Goal: Obtain resource: Download file/media

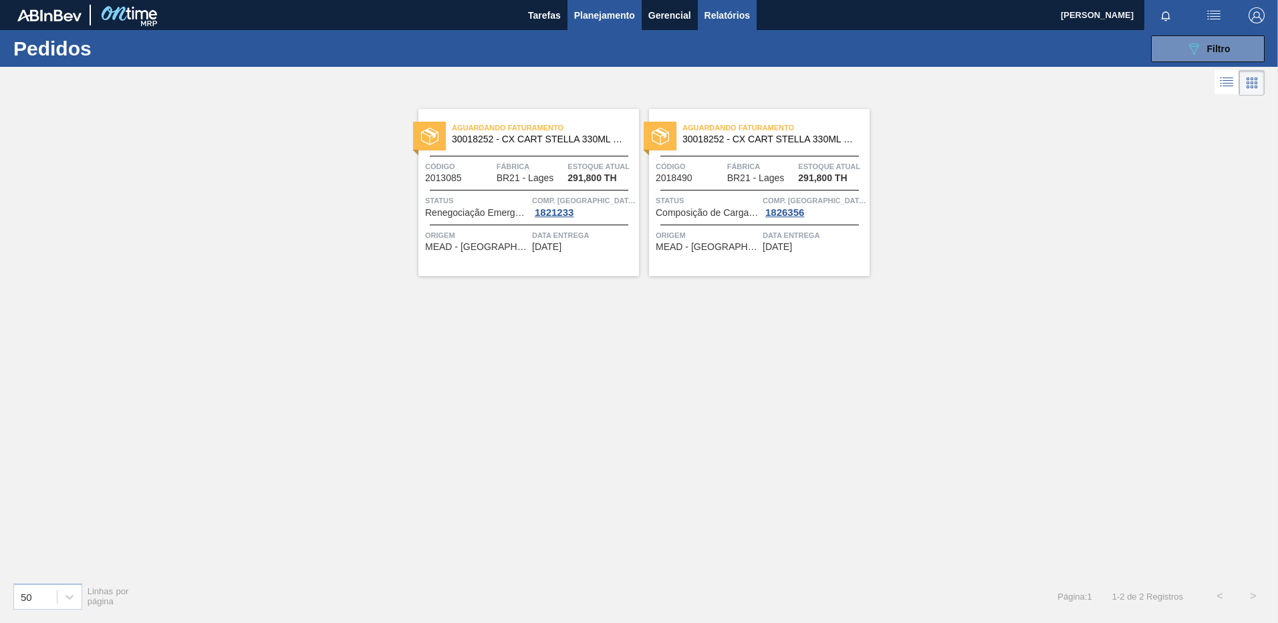
click at [711, 17] on span "Relatórios" at bounding box center [727, 15] width 45 height 16
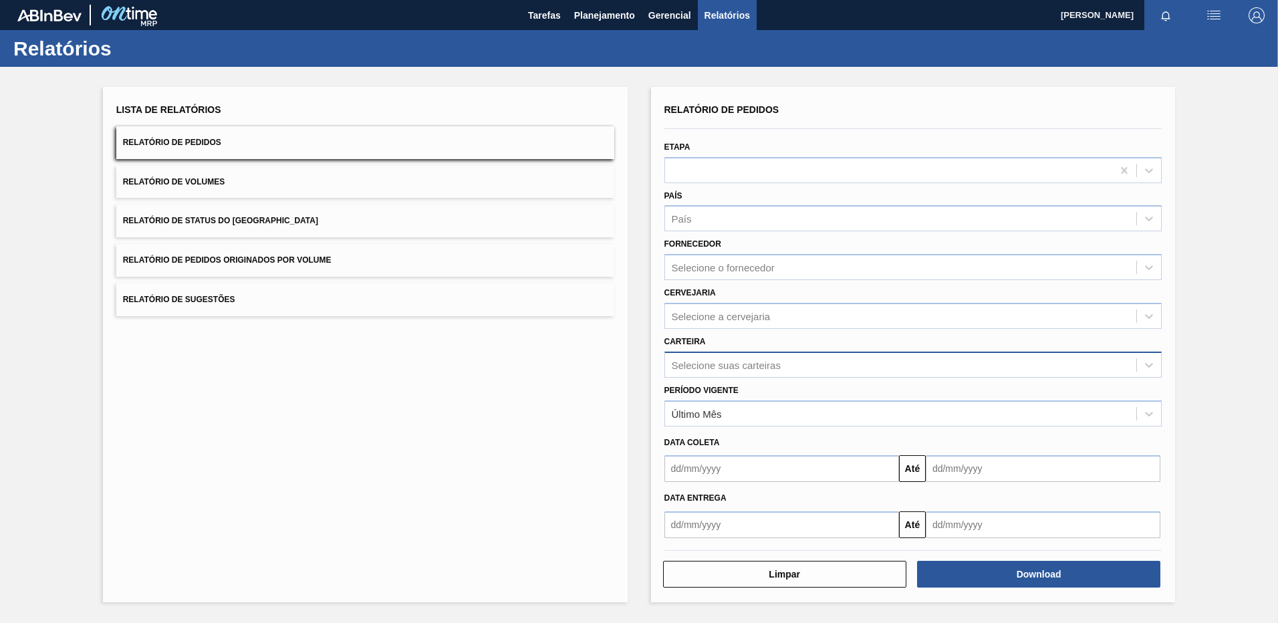
click at [707, 358] on div "Selecione suas carteiras" at bounding box center [901, 364] width 472 height 19
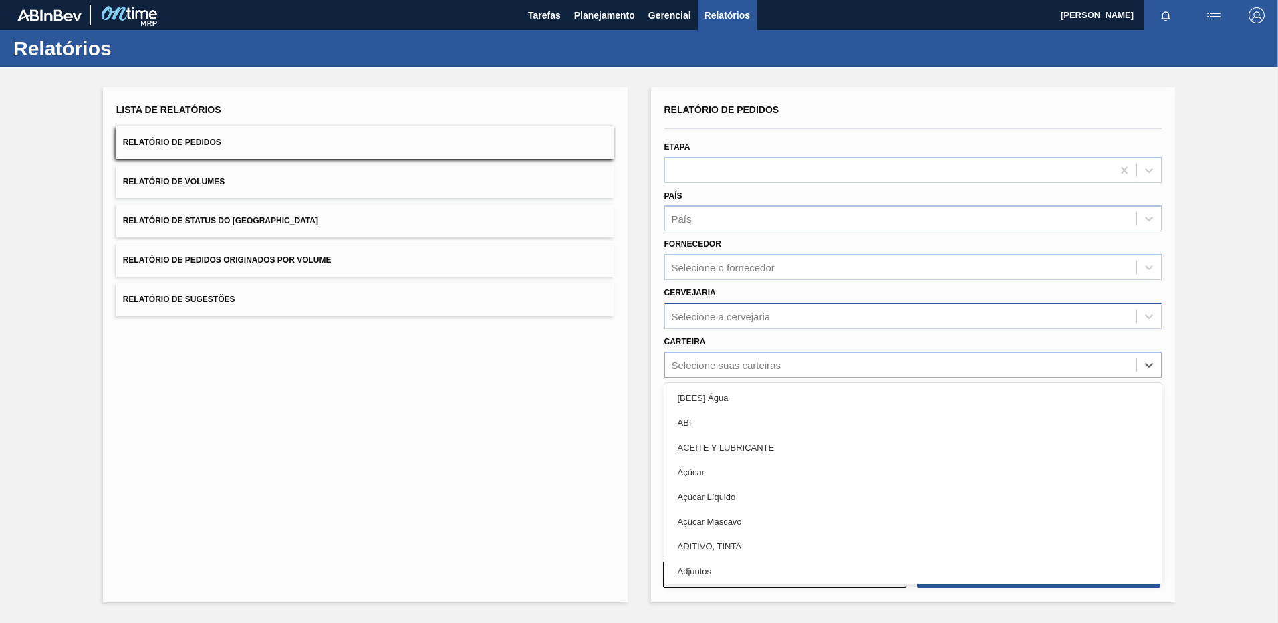
click at [703, 305] on div "Selecione a cervejaria" at bounding box center [914, 316] width 498 height 26
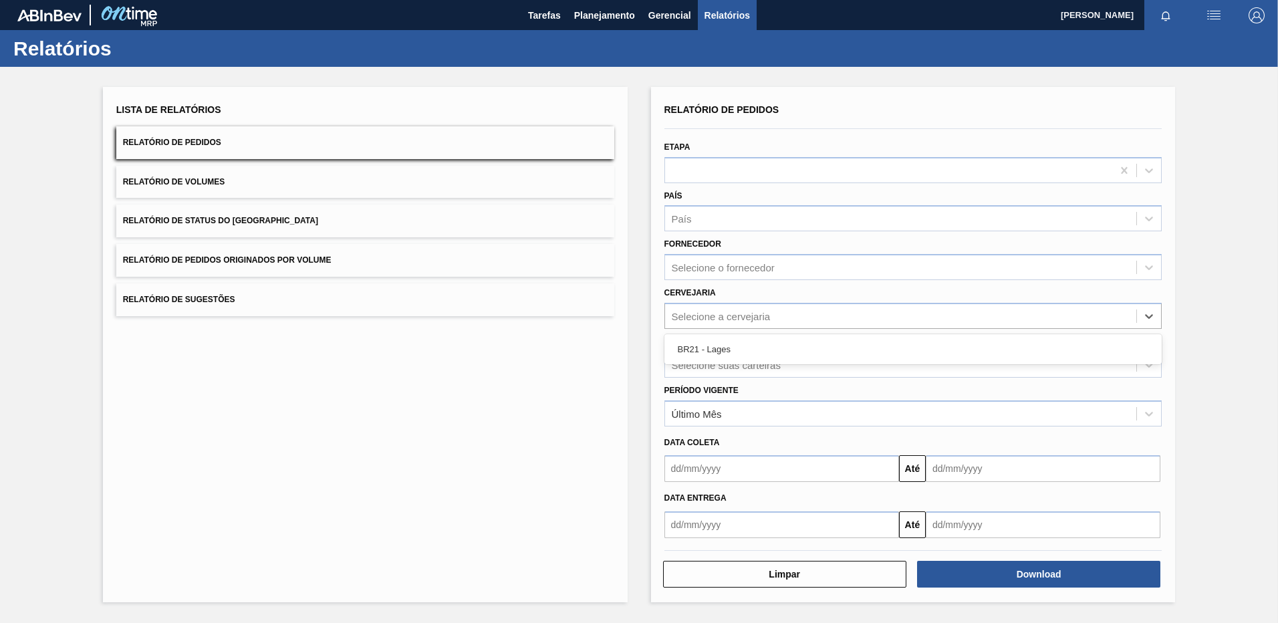
click at [697, 344] on div "BR21 - Lages" at bounding box center [914, 349] width 498 height 25
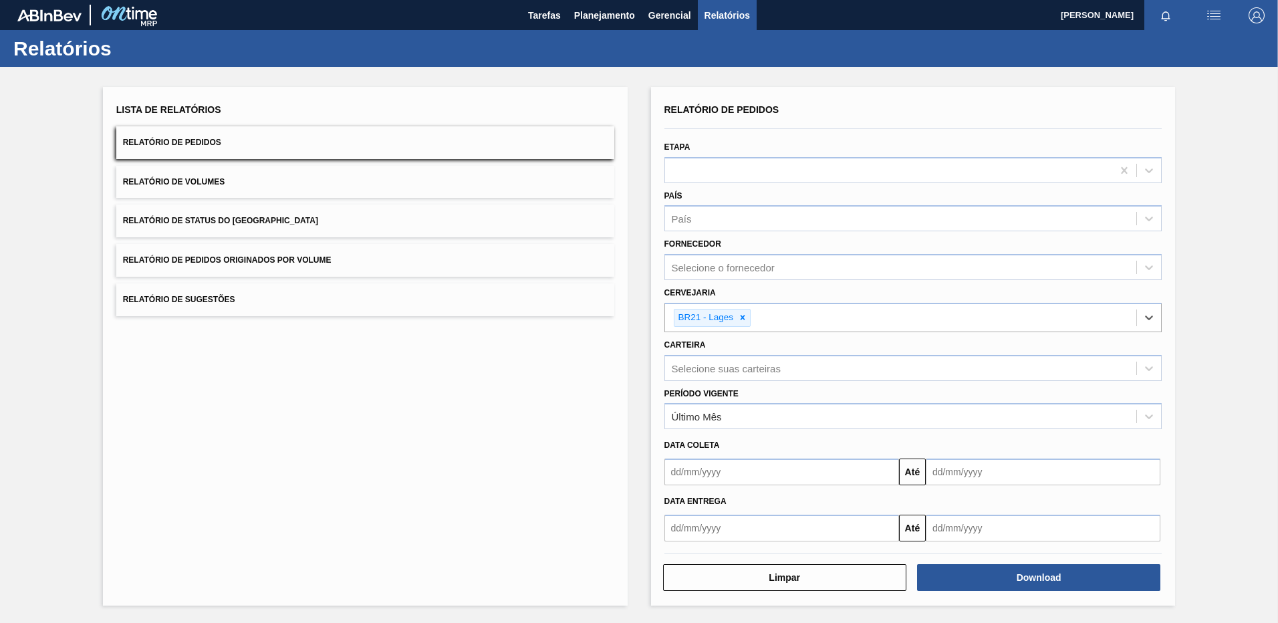
click at [739, 470] on input "text" at bounding box center [782, 472] width 235 height 27
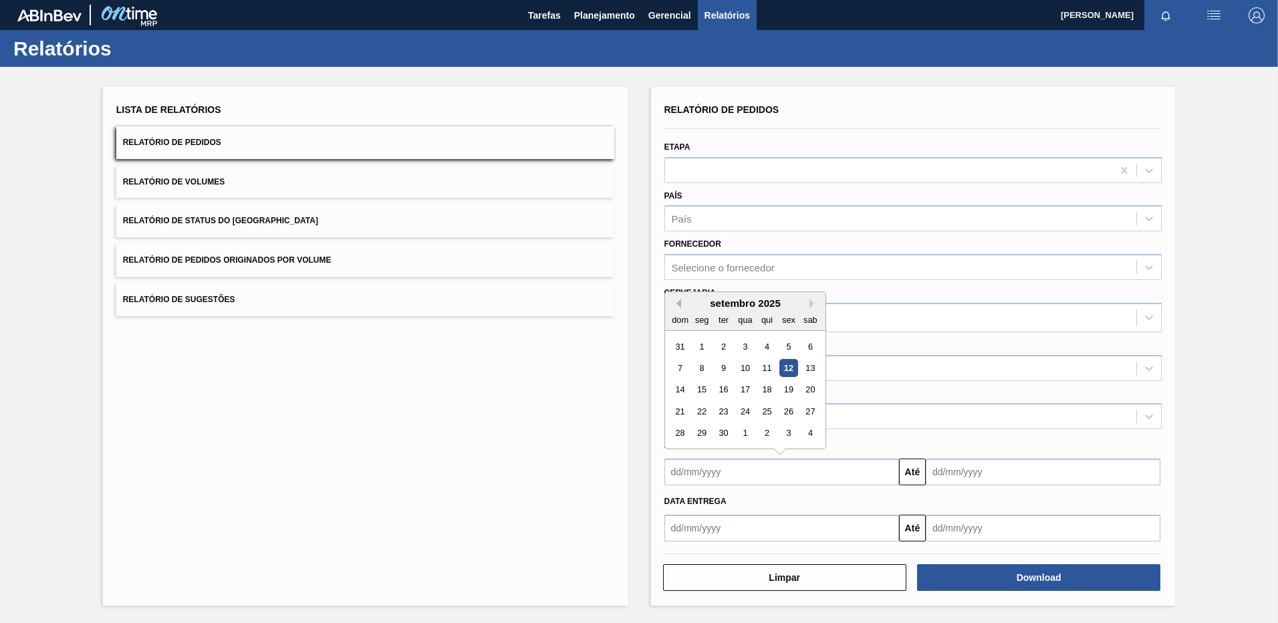
click at [680, 303] on button "Previous Month" at bounding box center [676, 303] width 9 height 9
click at [701, 435] on div "25" at bounding box center [702, 434] width 18 height 18
type input "[DATE]"
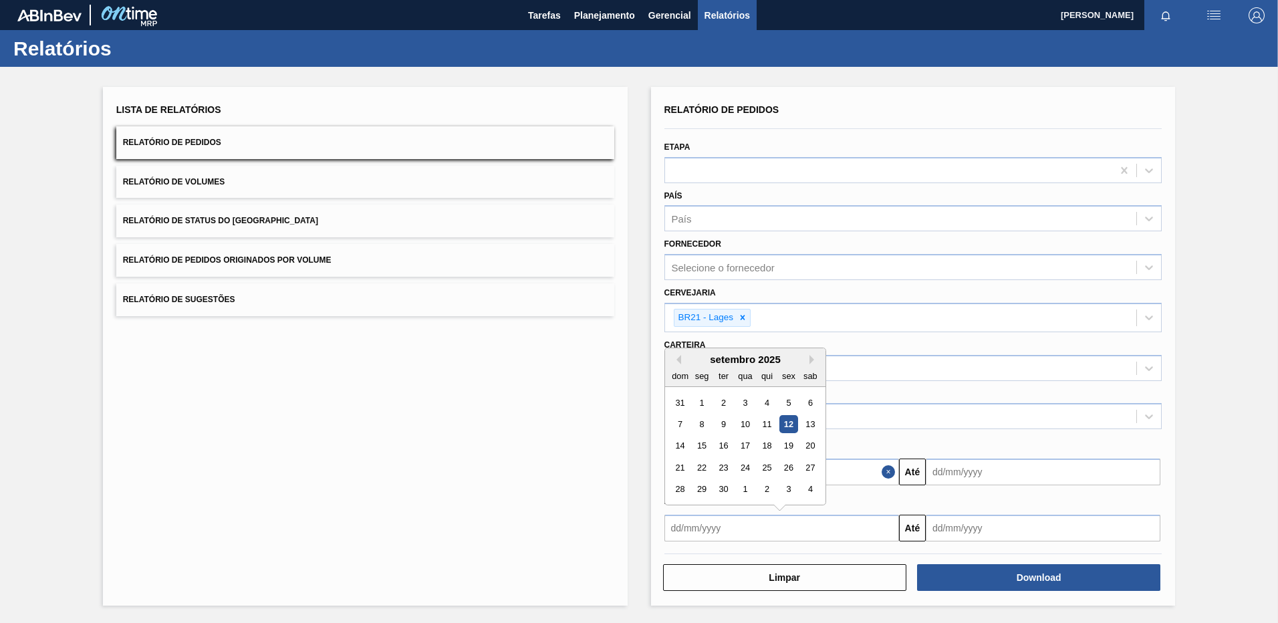
click at [711, 534] on input "text" at bounding box center [782, 528] width 235 height 27
click at [677, 355] on button "Previous Month" at bounding box center [676, 359] width 9 height 9
click at [703, 481] on div "25" at bounding box center [702, 490] width 18 height 18
type input "[DATE]"
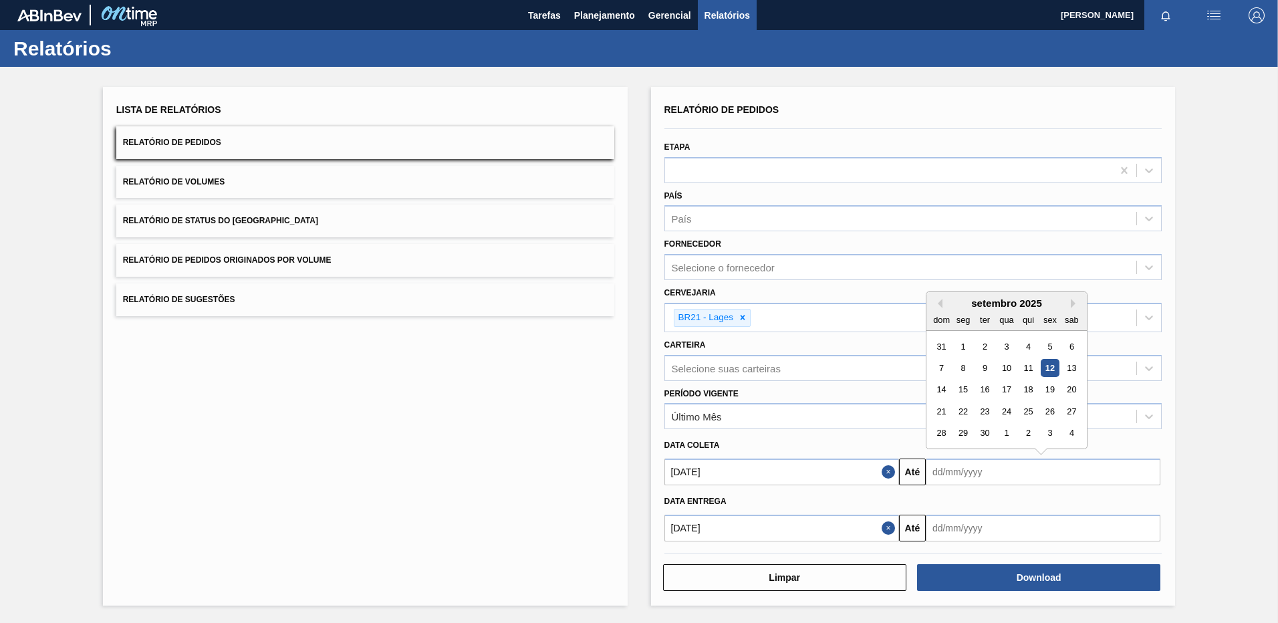
click at [1058, 467] on input "text" at bounding box center [1043, 472] width 235 height 27
click at [1071, 299] on button "Next Month" at bounding box center [1075, 303] width 9 height 9
click at [1046, 436] on div "31" at bounding box center [1050, 434] width 18 height 18
type input "[DATE]"
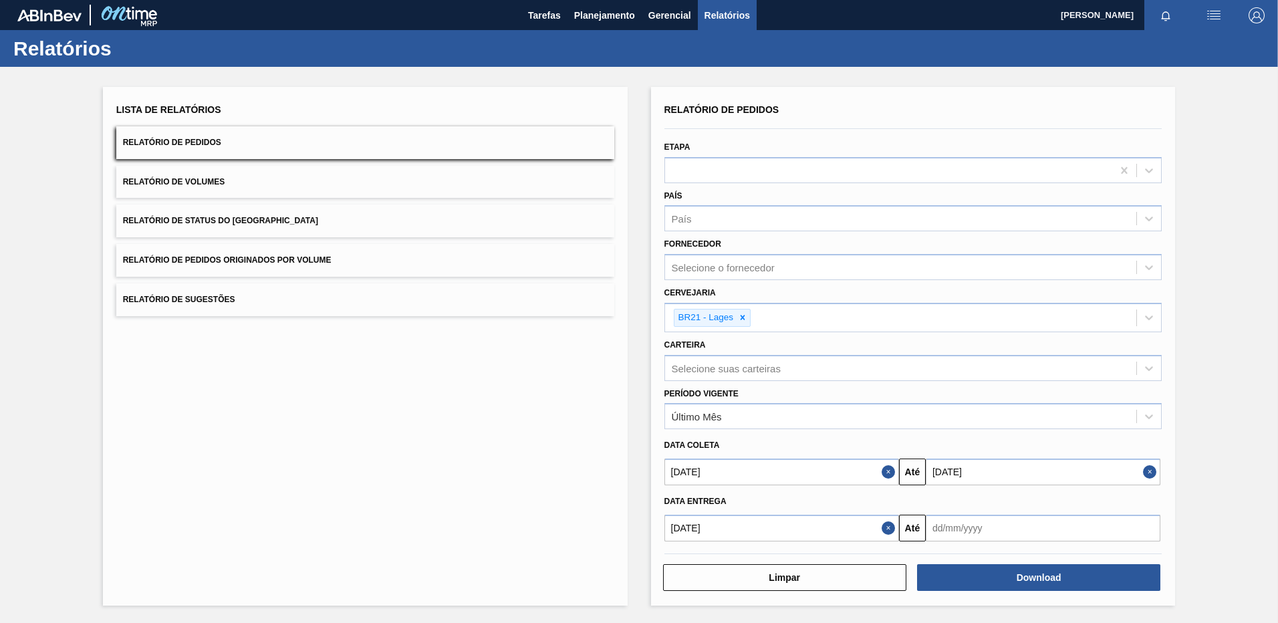
click at [1007, 515] on input "text" at bounding box center [1043, 528] width 235 height 27
click at [1072, 361] on button "Next Month" at bounding box center [1075, 359] width 9 height 9
click at [1052, 493] on div "31" at bounding box center [1050, 490] width 18 height 18
type input "[DATE]"
click at [1032, 584] on button "Download" at bounding box center [1038, 577] width 243 height 27
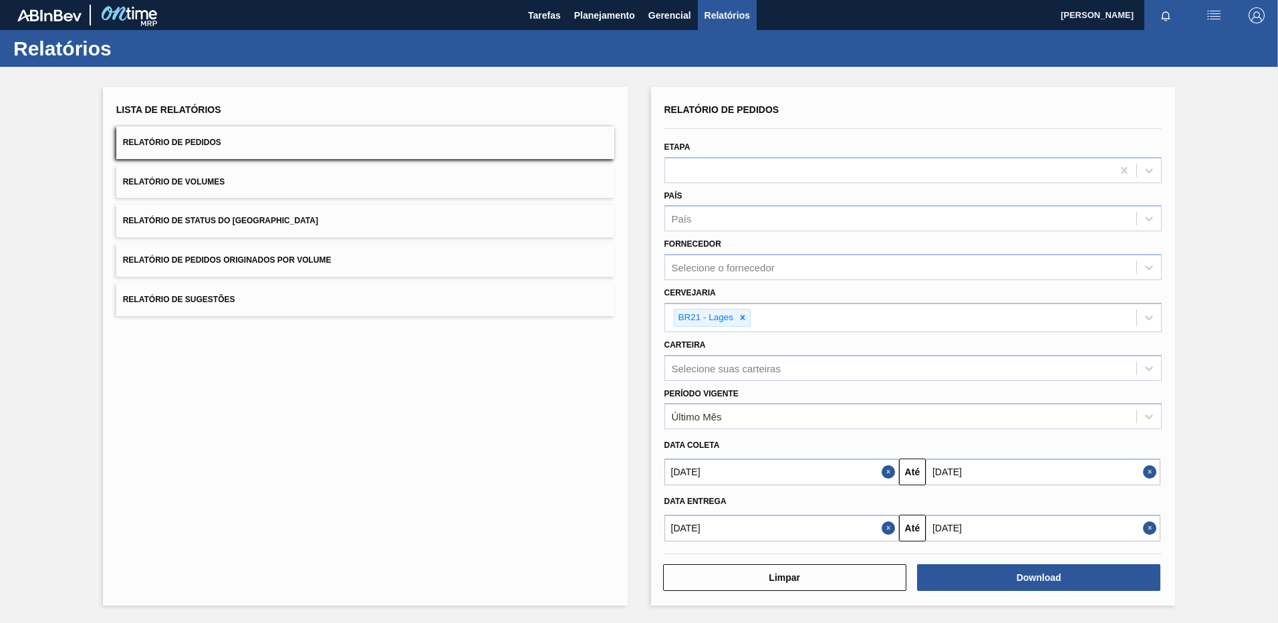
click at [382, 621] on div "Lista de Relatórios Relatório de Pedidos Relatório de Volumes Relatório de Stat…" at bounding box center [639, 345] width 1278 height 556
click at [526, 481] on div "Lista de Relatórios Relatório de Pedidos Relatório de Volumes Relatório de Stat…" at bounding box center [365, 346] width 525 height 519
